Goal: Navigation & Orientation: Find specific page/section

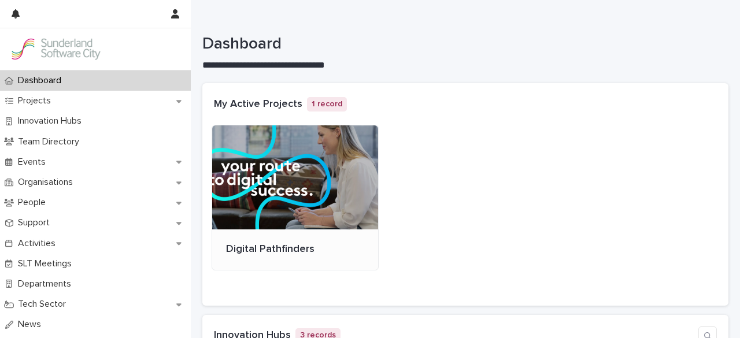
click at [322, 153] on div at bounding box center [295, 177] width 166 height 104
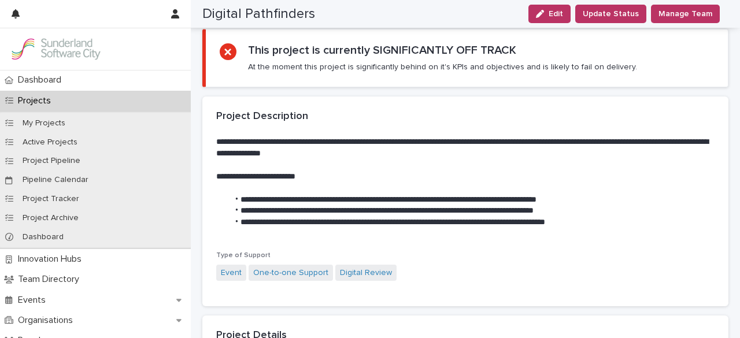
click at [380, 155] on p "**********" at bounding box center [460, 147] width 489 height 23
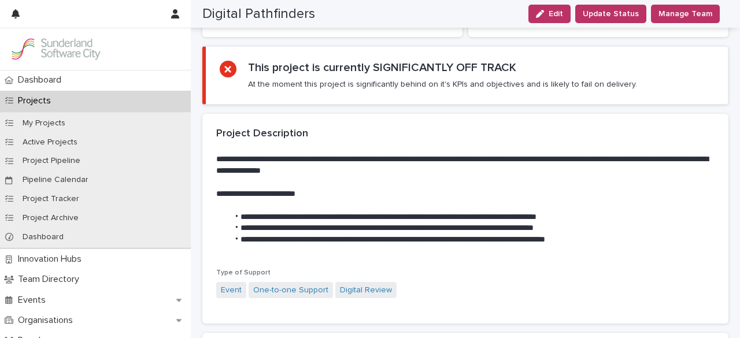
scroll to position [136, 0]
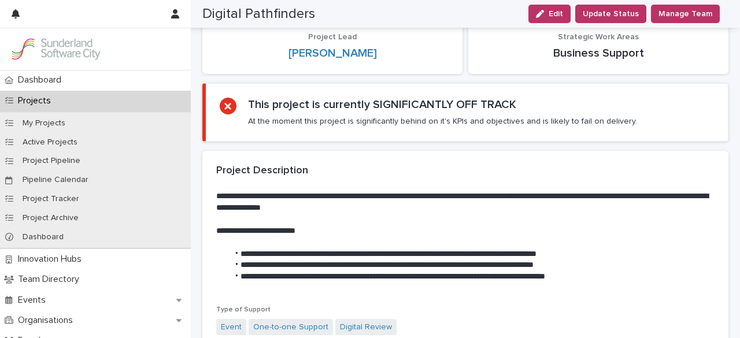
drag, startPoint x: 380, startPoint y: 155, endPoint x: 371, endPoint y: 159, distance: 9.3
click at [371, 159] on div "Project Description" at bounding box center [465, 171] width 526 height 40
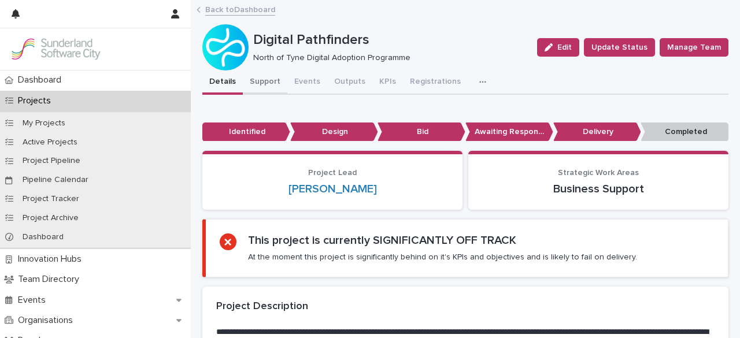
click at [275, 83] on button "Support" at bounding box center [265, 82] width 44 height 24
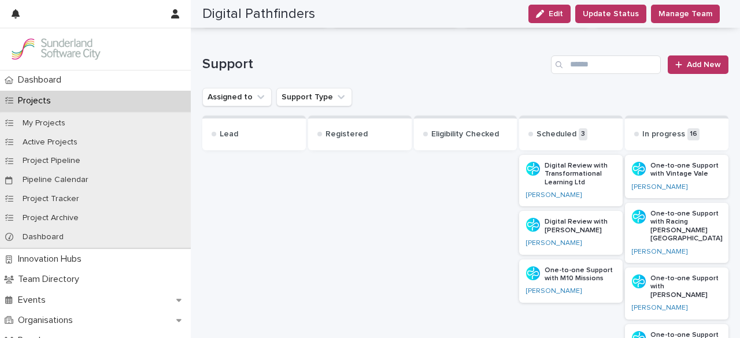
scroll to position [172, 0]
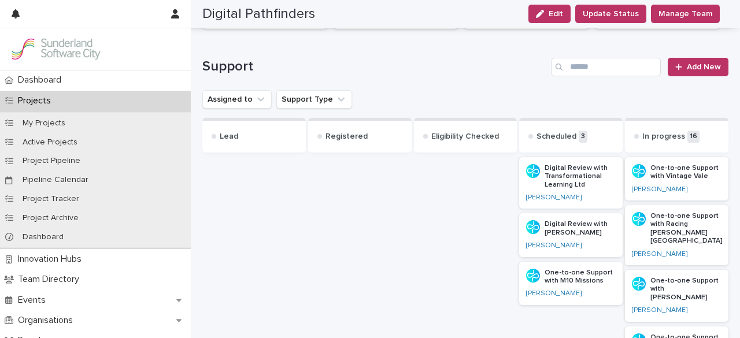
click at [348, 143] on div "Registered" at bounding box center [359, 135] width 103 height 35
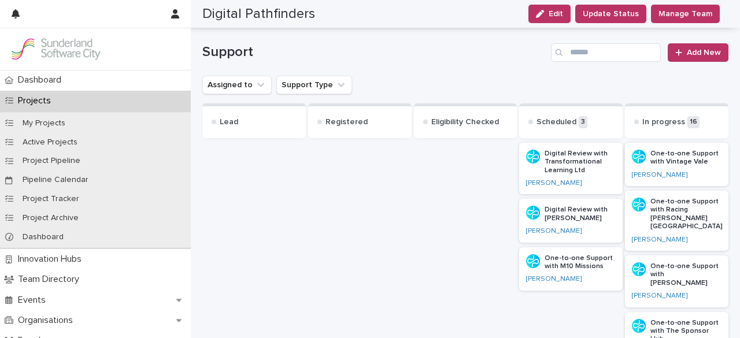
scroll to position [188, 0]
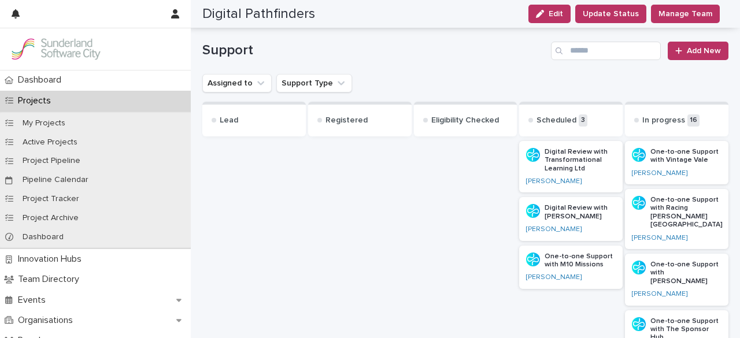
click at [558, 165] on p "Digital Review with Transformational Learning Ltd" at bounding box center [579, 160] width 71 height 25
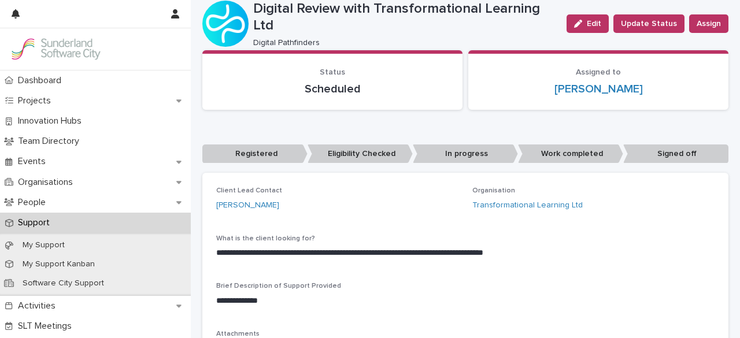
scroll to position [29, 0]
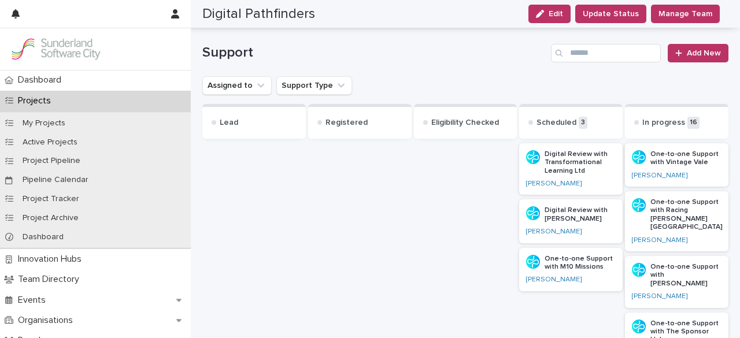
scroll to position [190, 0]
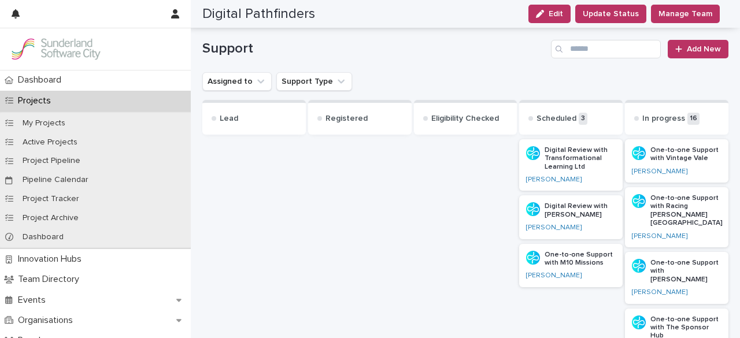
click at [582, 255] on p "One-to-one Support with M10 Missions" at bounding box center [579, 259] width 71 height 17
